Goal: Task Accomplishment & Management: Use online tool/utility

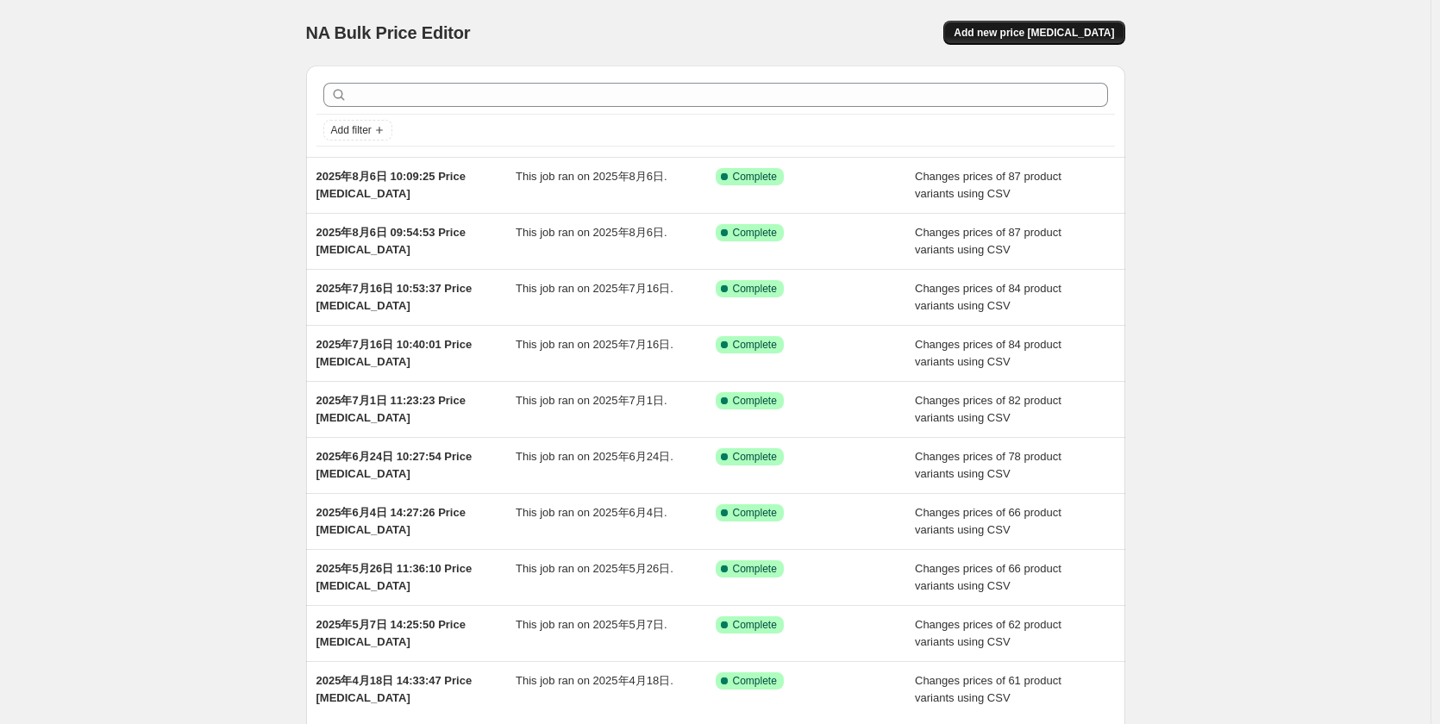
click at [1095, 32] on span "Add new price [MEDICAL_DATA]" at bounding box center [1034, 33] width 160 height 14
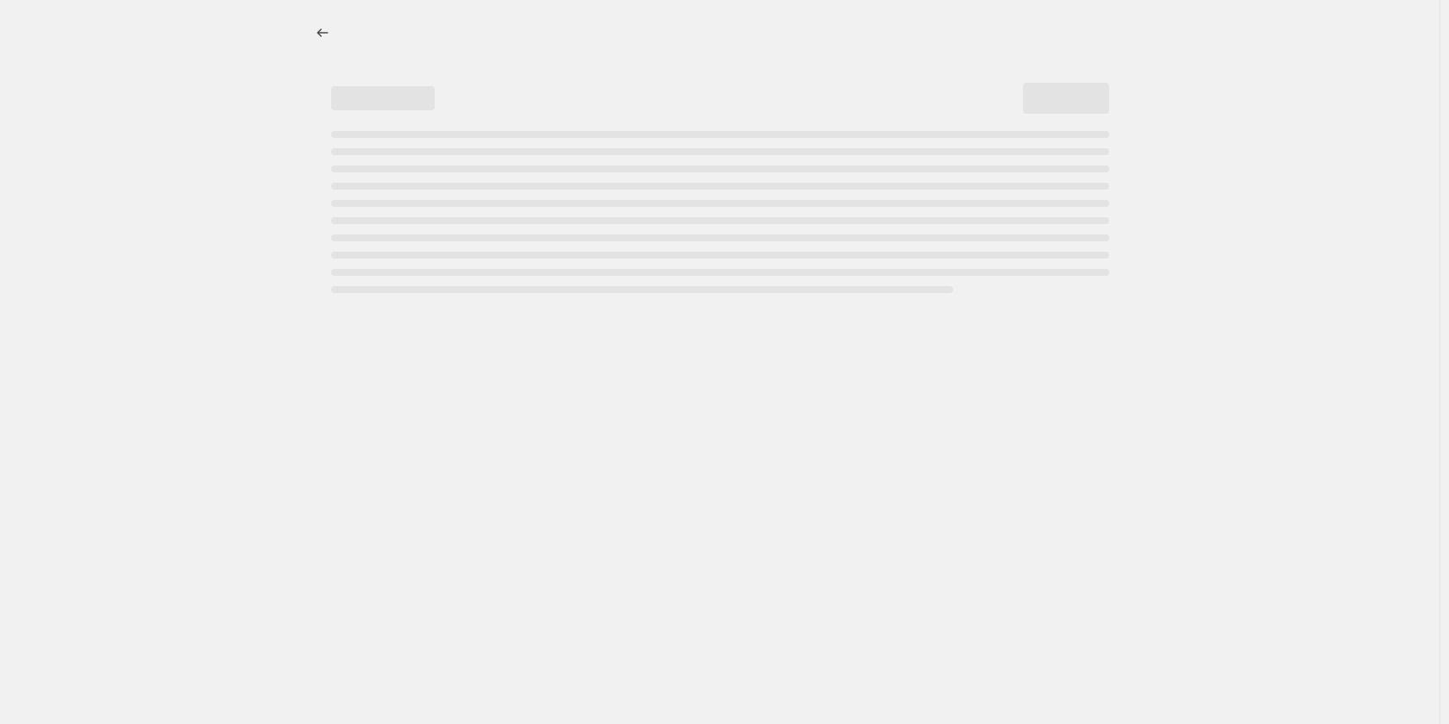
select select "percentage"
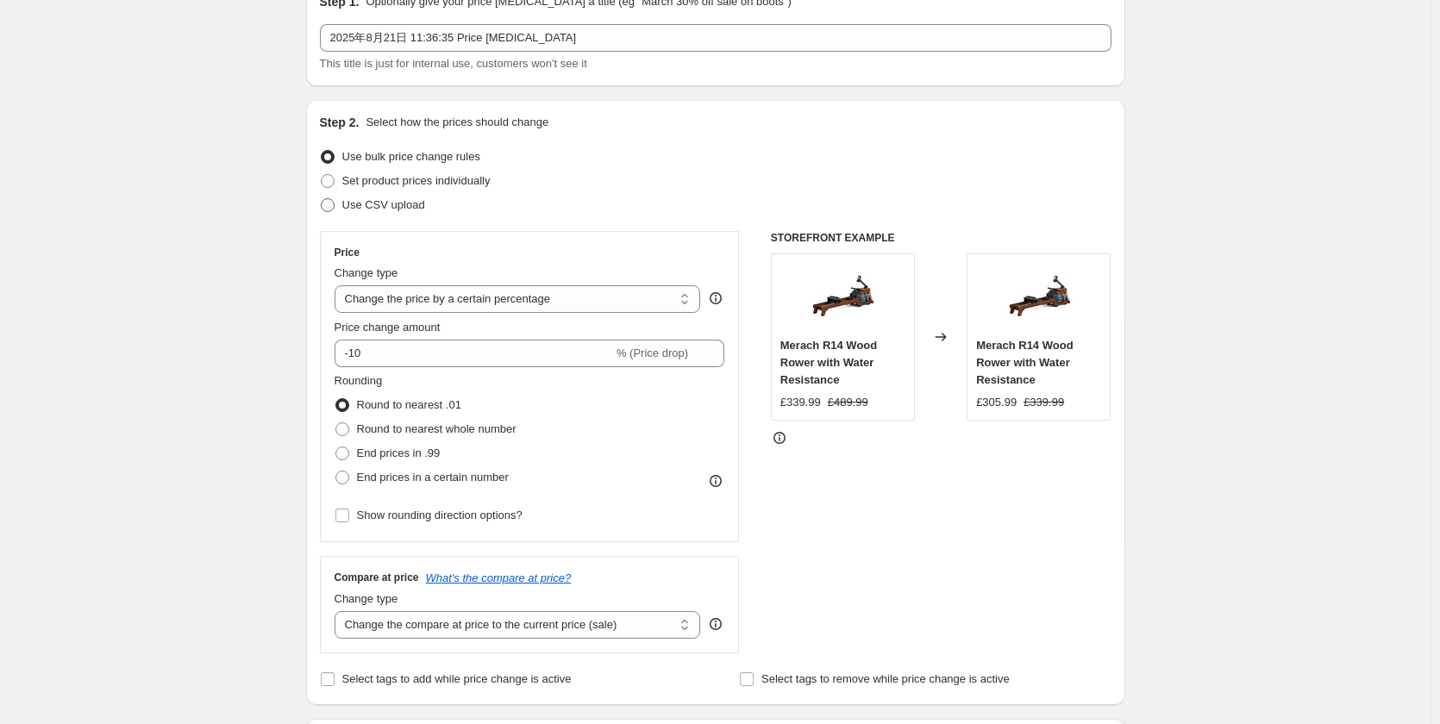
click at [425, 206] on span "Use CSV upload" at bounding box center [383, 204] width 83 height 13
click at [322, 199] on input "Use CSV upload" at bounding box center [321, 198] width 1 height 1
radio input "true"
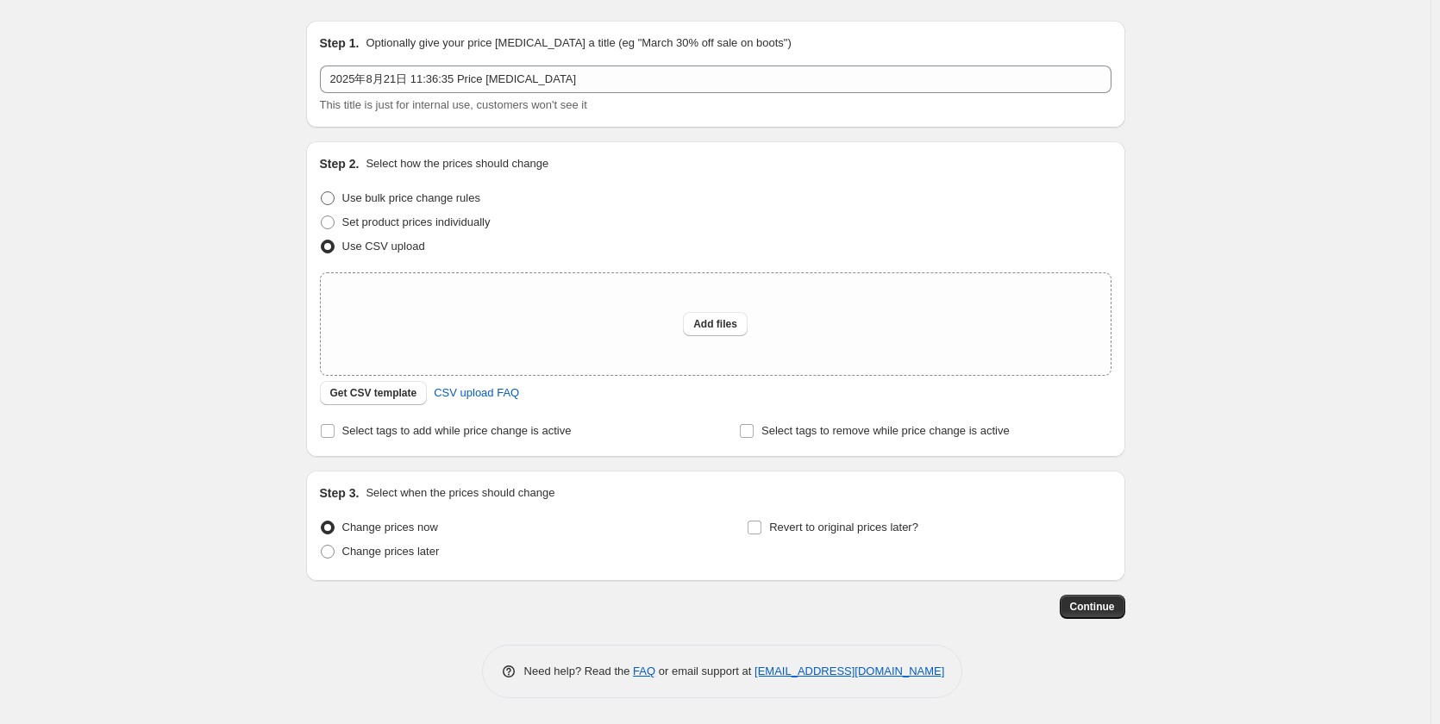
scroll to position [45, 0]
click at [382, 395] on span "Get CSV template" at bounding box center [373, 393] width 87 height 14
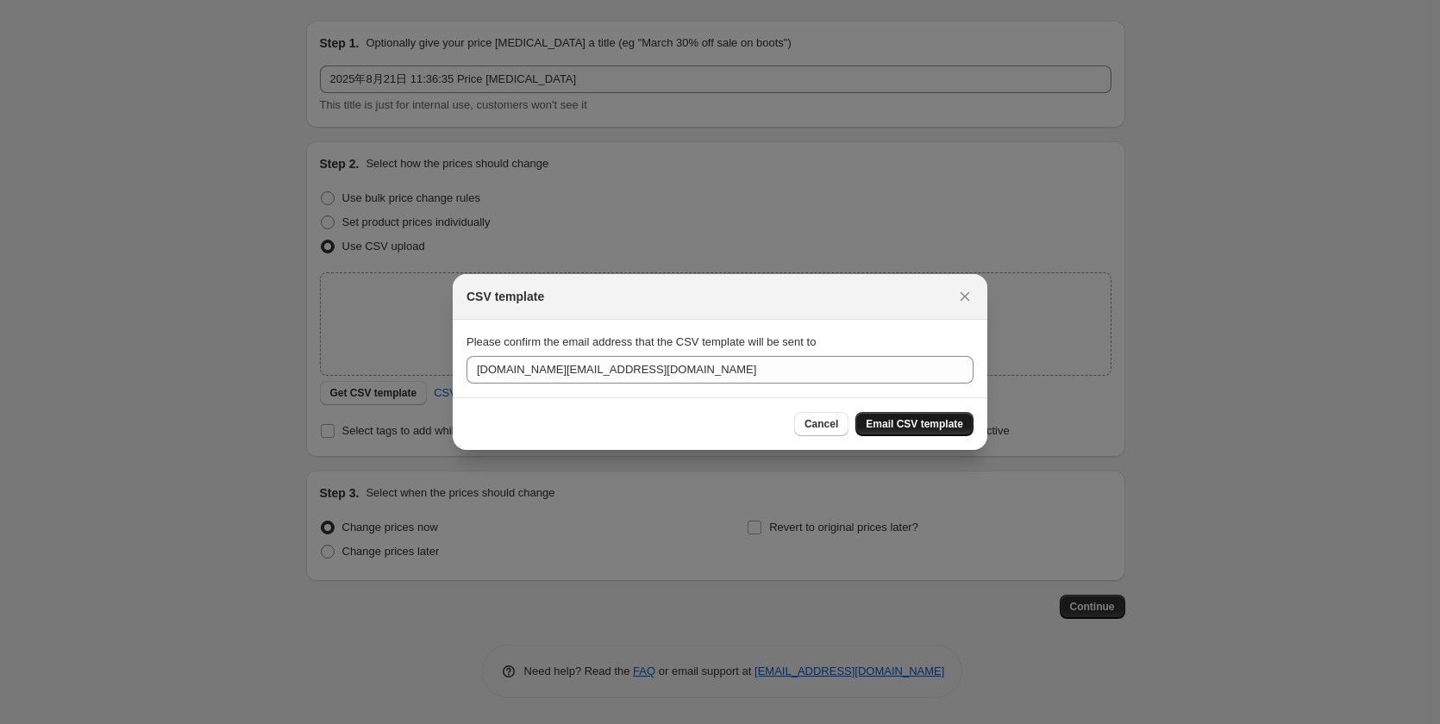
click at [937, 416] on button "Email CSV template" at bounding box center [914, 424] width 118 height 24
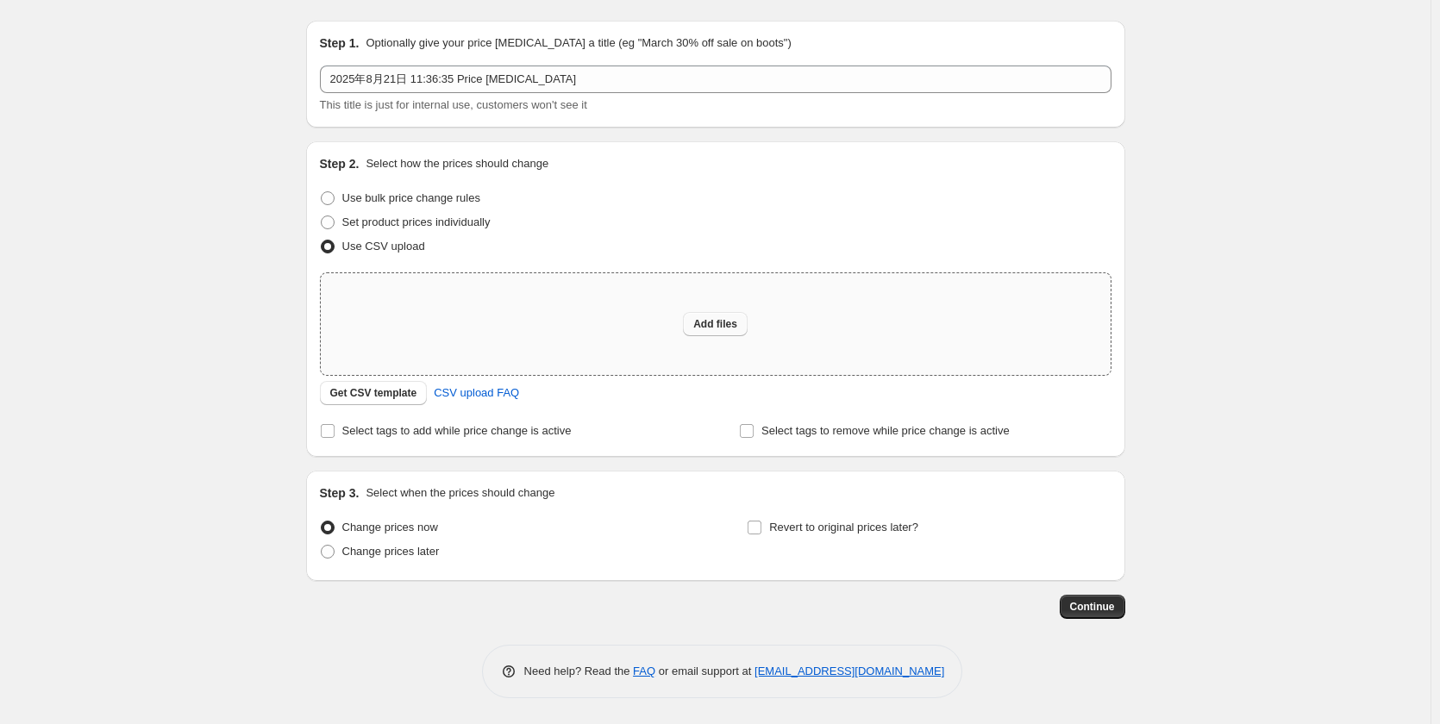
click at [748, 329] on button "Add files" at bounding box center [715, 324] width 65 height 24
type input "C:\fakepath\UK 0821.csv"
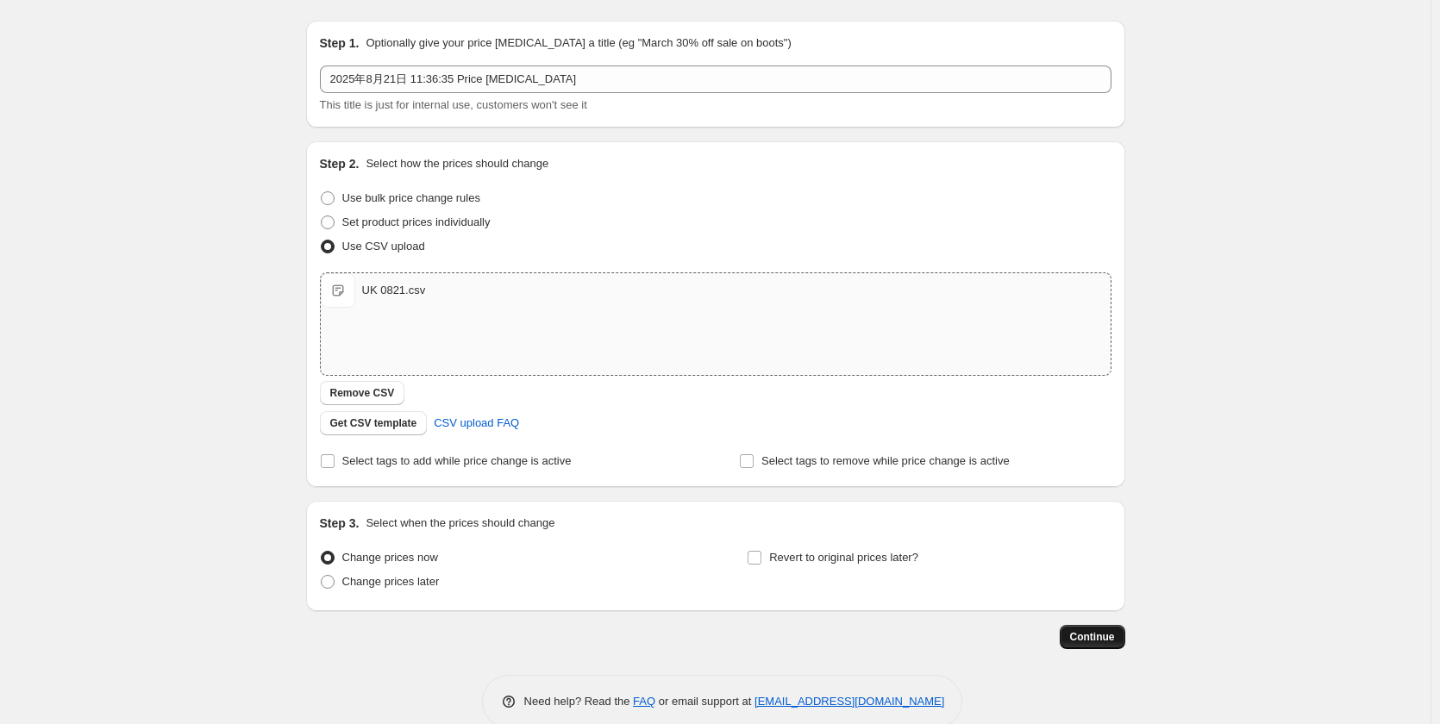
click at [1115, 639] on span "Continue" at bounding box center [1092, 637] width 45 height 14
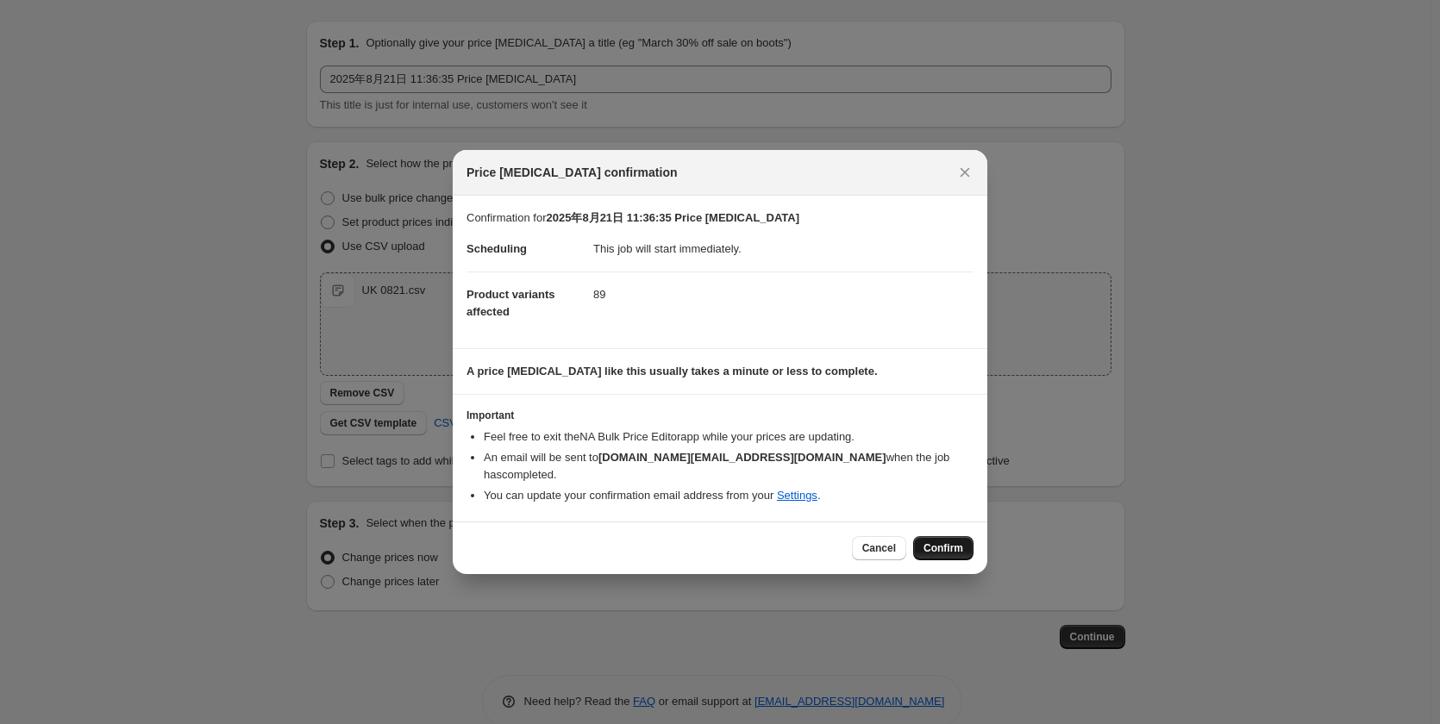
click at [927, 543] on span "Confirm" at bounding box center [944, 549] width 40 height 14
